Goal: Information Seeking & Learning: Learn about a topic

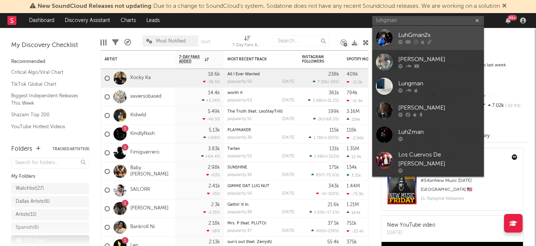
type input "luhgman"
click at [435, 40] on div at bounding box center [439, 42] width 82 height 4
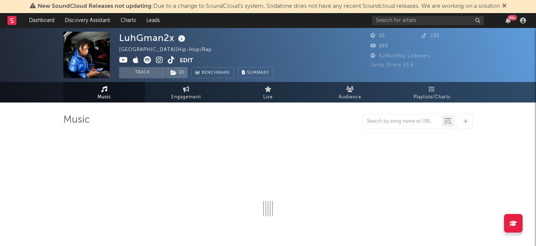
select select "6m"
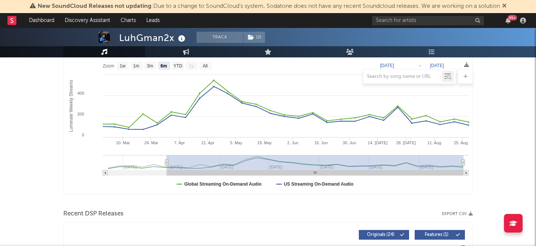
scroll to position [117, 0]
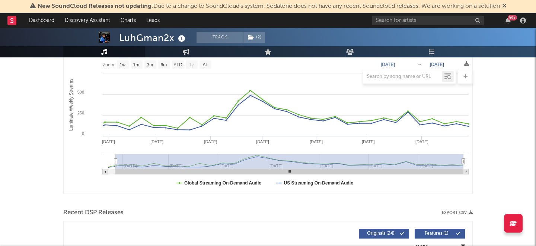
type input "[DATE]"
select select "All"
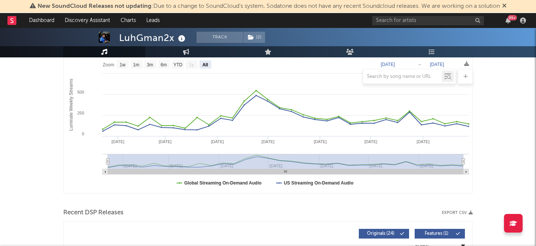
drag, startPoint x: 166, startPoint y: 160, endPoint x: 99, endPoint y: 159, distance: 67.3
click at [99, 159] on icon "Created with Highcharts 10.3.3 Luminate Weekly Streams Luminate Weekly Consumpt…" at bounding box center [268, 118] width 408 height 149
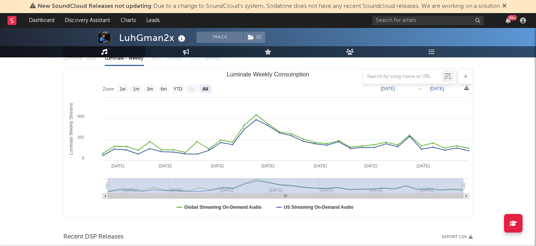
scroll to position [0, 0]
